Goal: Navigation & Orientation: Find specific page/section

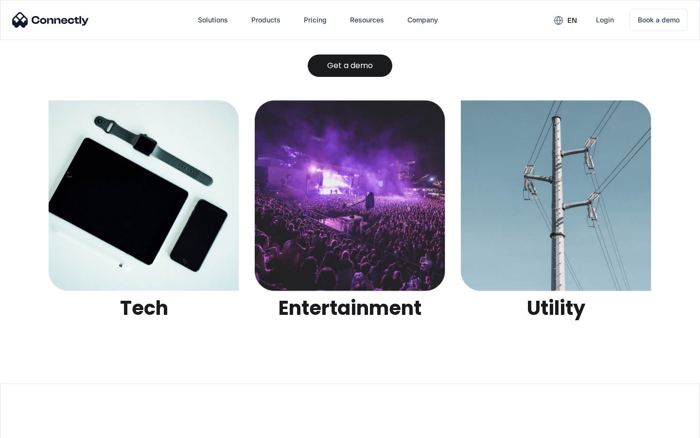
scroll to position [3067, 0]
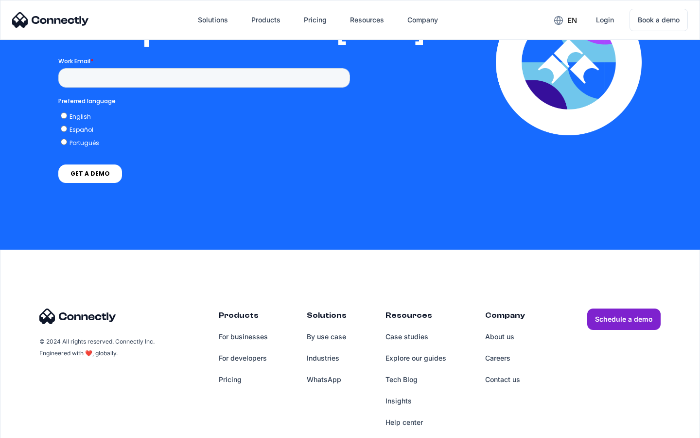
scroll to position [1978, 0]
